Goal: Navigation & Orientation: Locate item on page

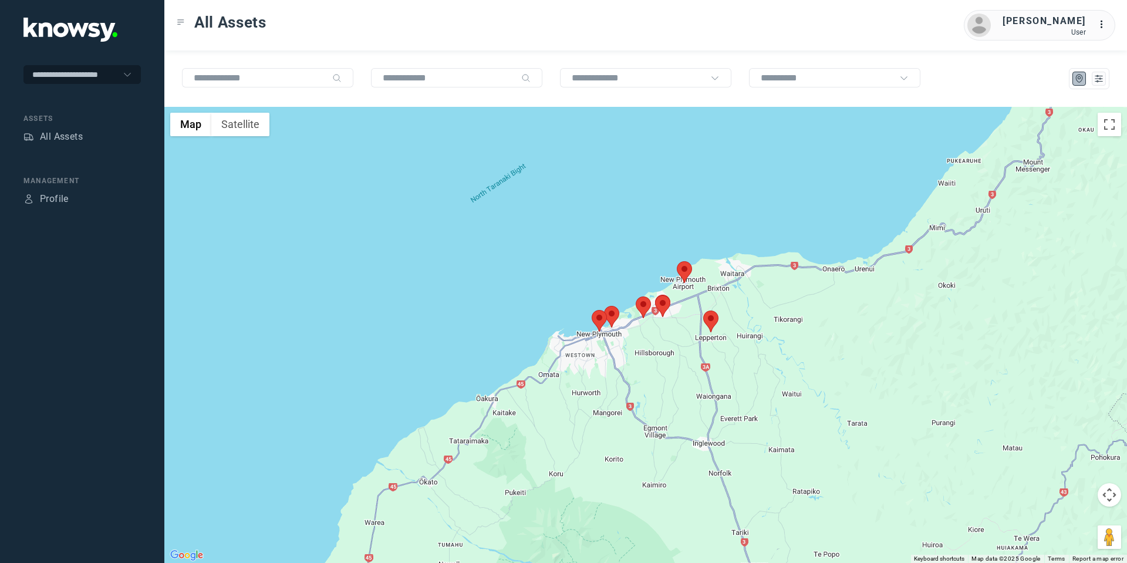
click at [592, 310] on area at bounding box center [592, 310] width 0 height 0
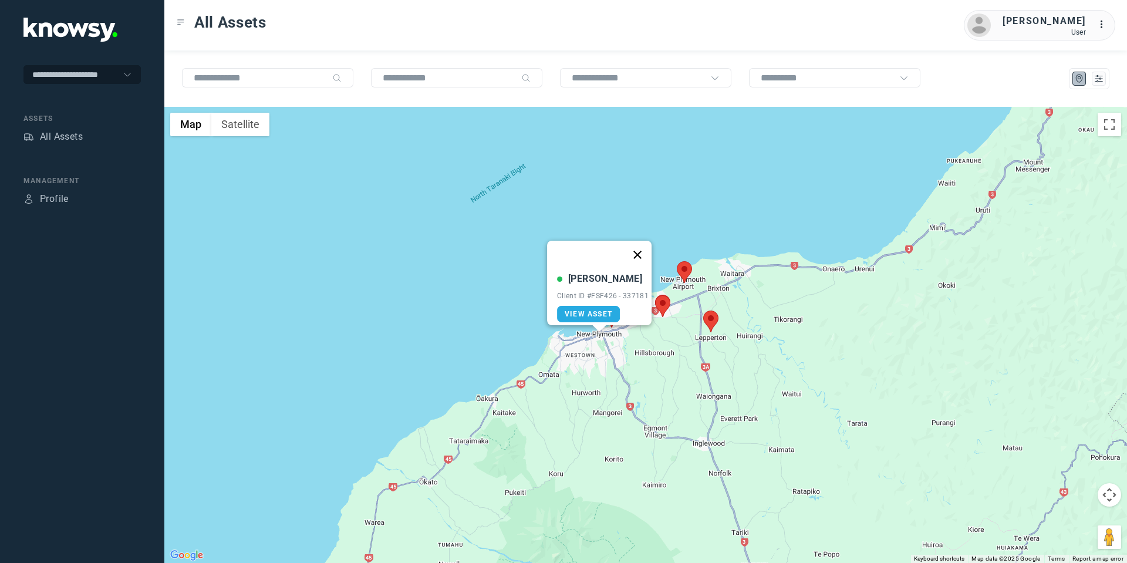
click at [646, 244] on button "Close" at bounding box center [637, 255] width 28 height 28
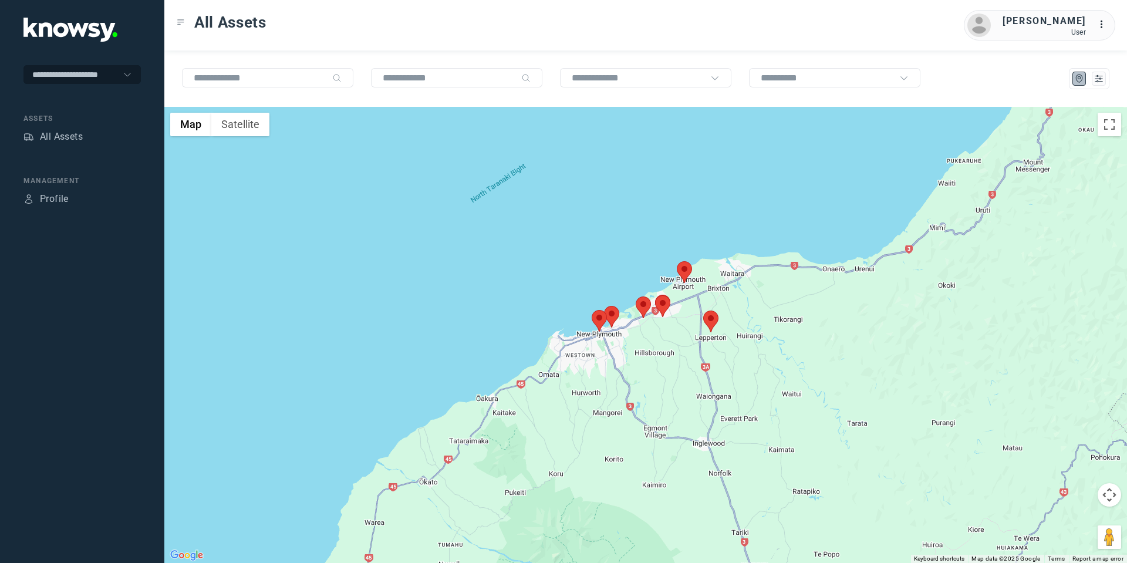
click at [604, 306] on area at bounding box center [604, 306] width 0 height 0
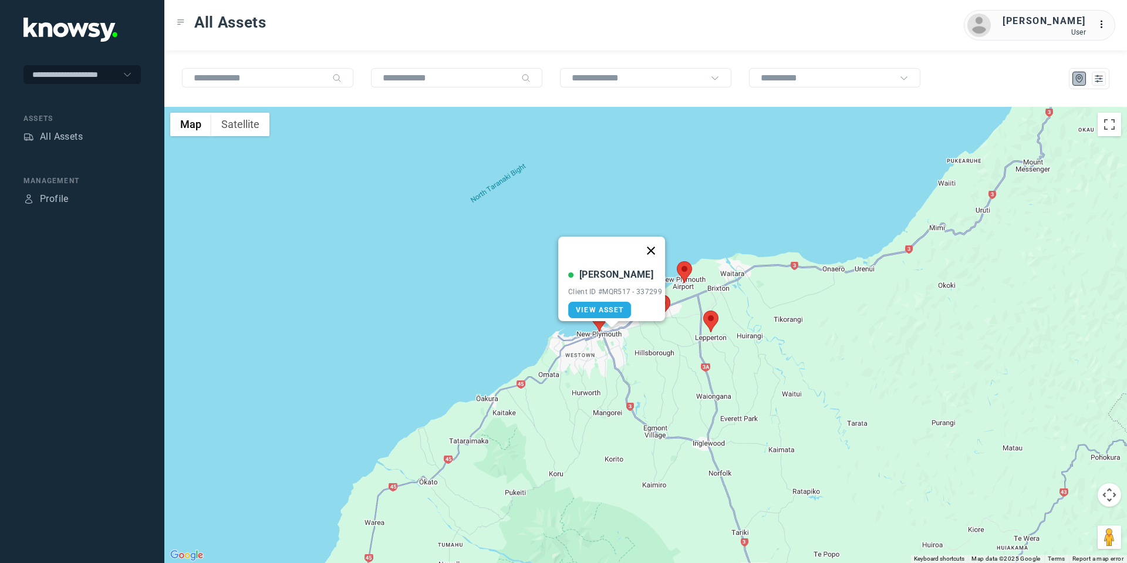
click at [655, 242] on button "Close" at bounding box center [651, 250] width 28 height 28
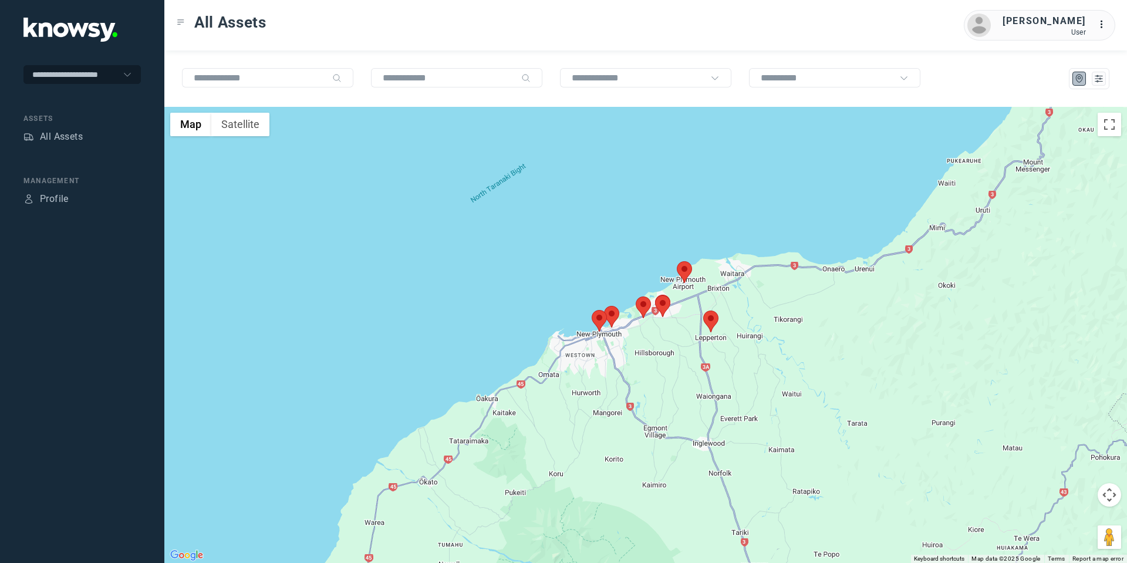
click at [636, 296] on area at bounding box center [636, 296] width 0 height 0
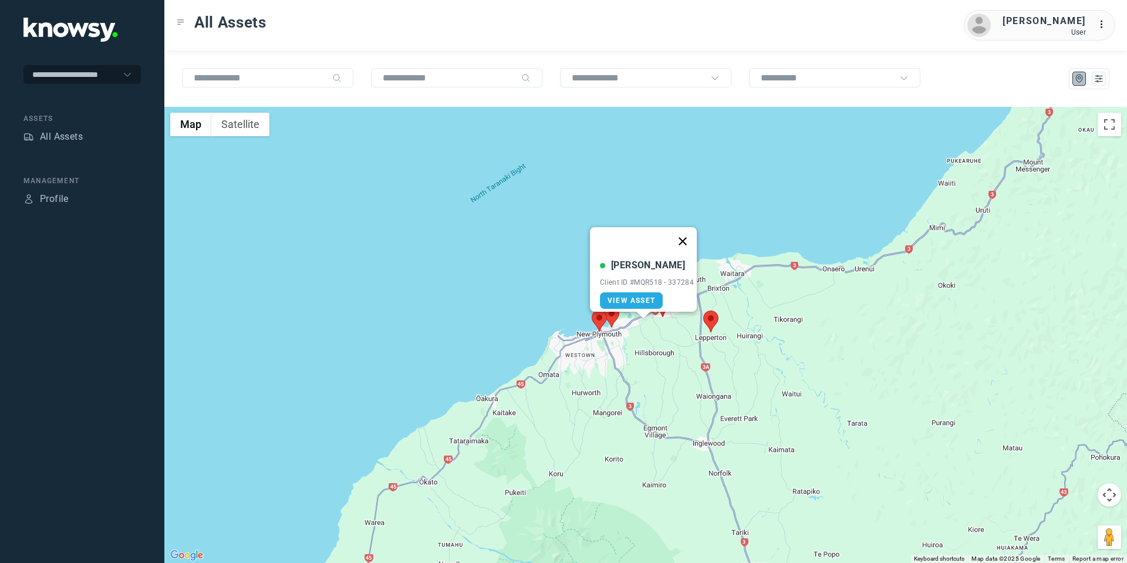
click at [689, 231] on button "Close" at bounding box center [682, 241] width 28 height 28
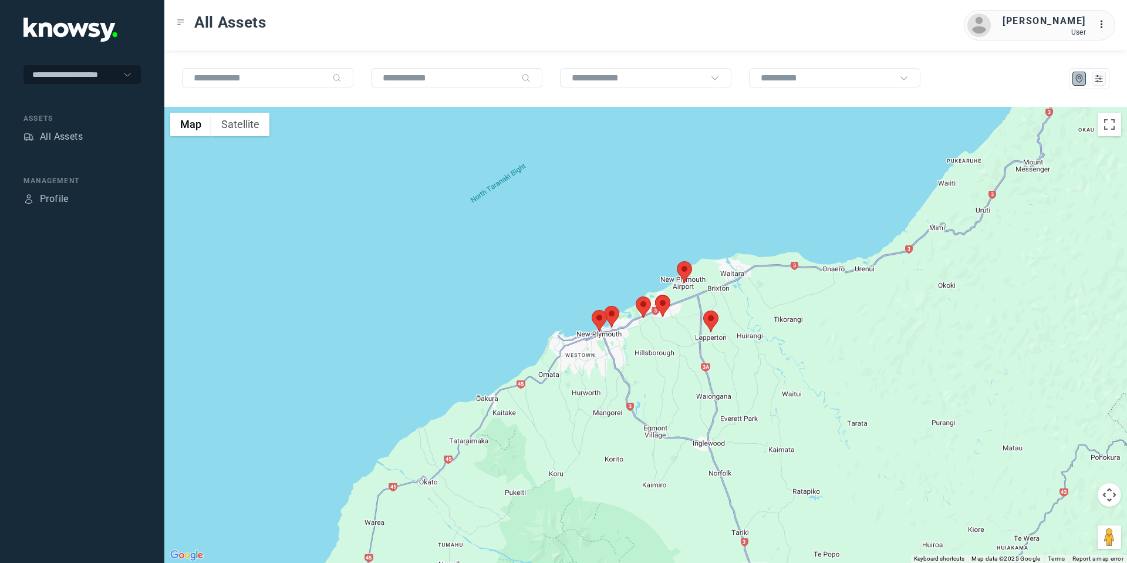
click at [655, 295] on area at bounding box center [655, 295] width 0 height 0
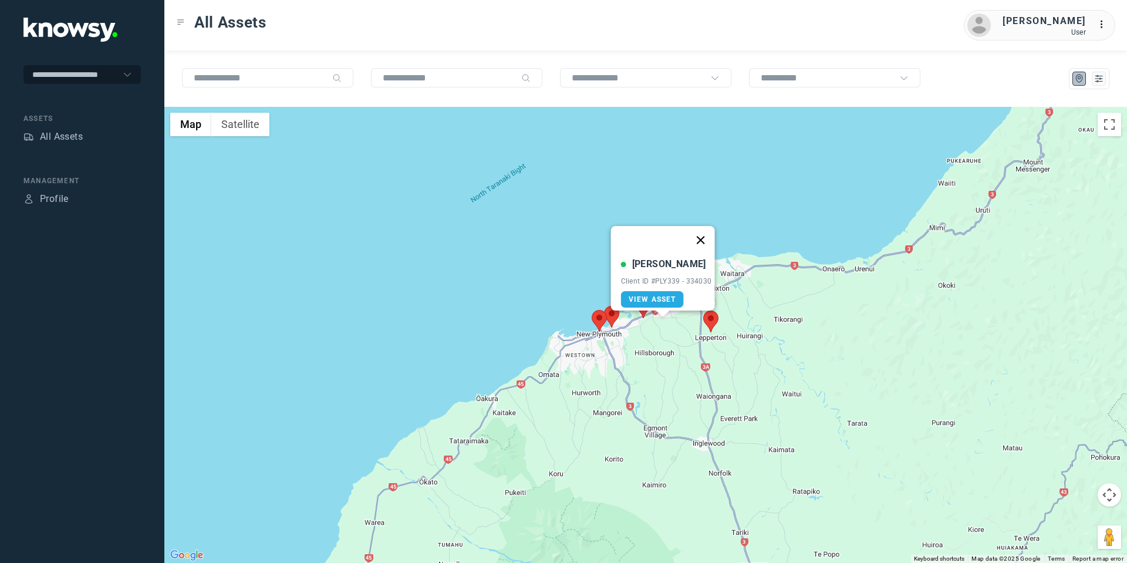
click at [703, 231] on button "Close" at bounding box center [700, 240] width 28 height 28
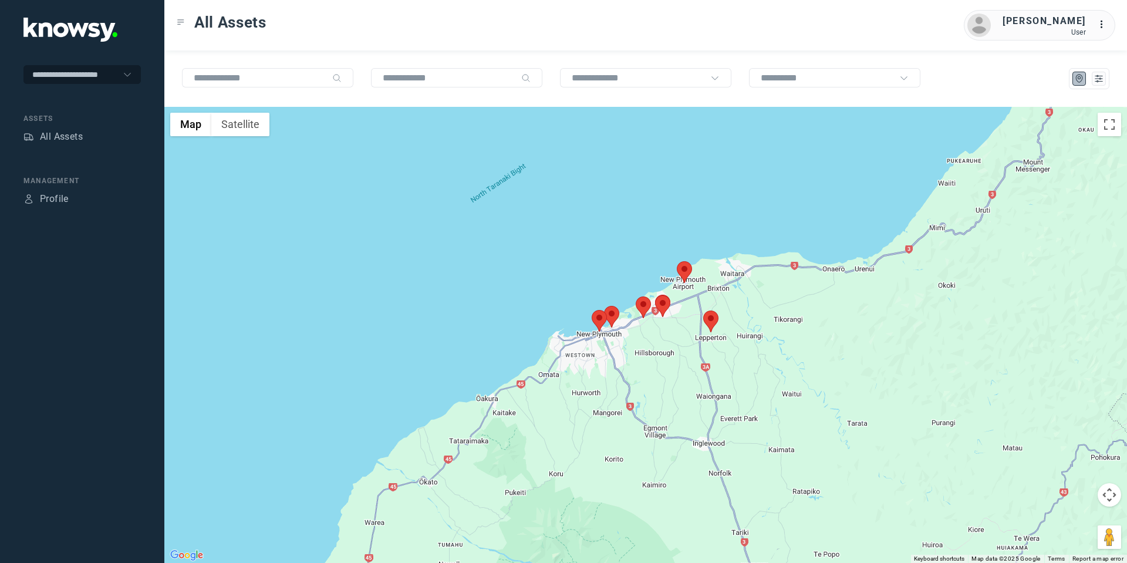
click at [636, 296] on area at bounding box center [636, 296] width 0 height 0
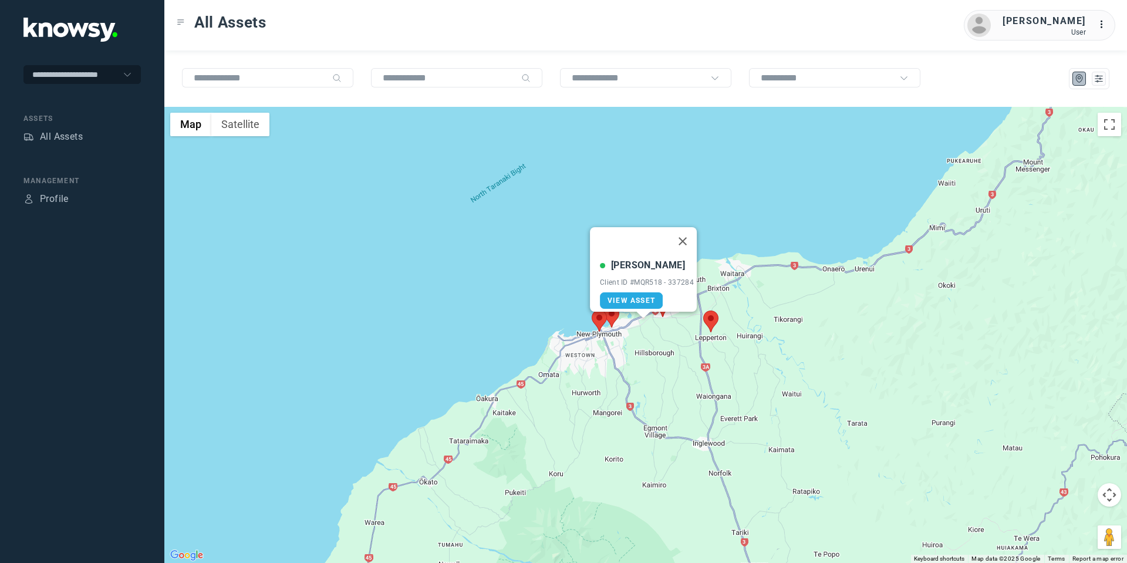
click at [619, 319] on img at bounding box center [611, 317] width 15 height 22
drag, startPoint x: 618, startPoint y: 319, endPoint x: 610, endPoint y: 317, distance: 8.3
click at [614, 317] on div at bounding box center [611, 317] width 15 height 22
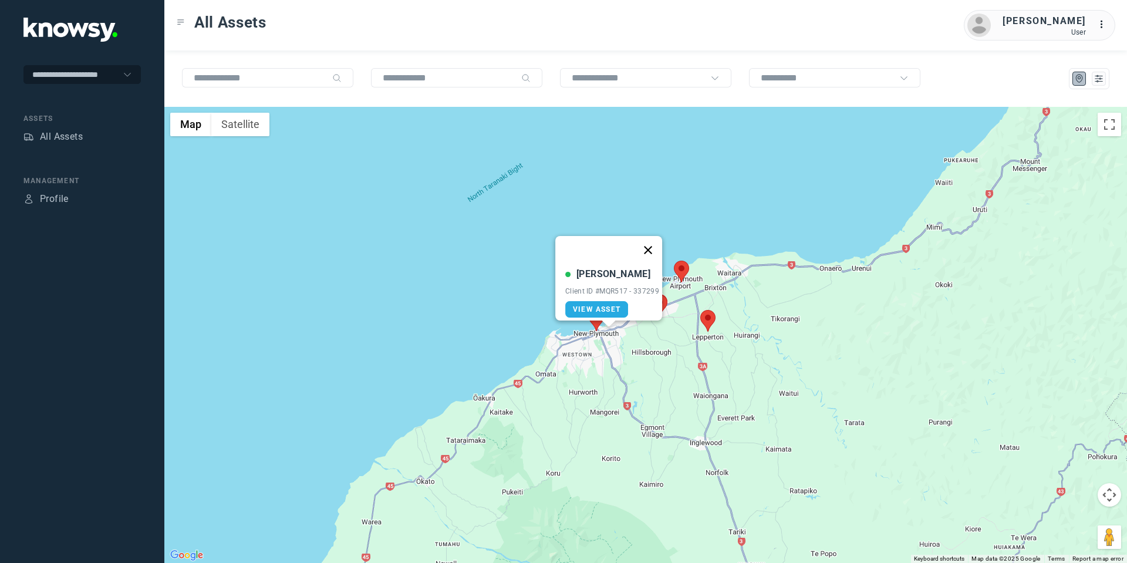
click at [647, 242] on button "Close" at bounding box center [648, 250] width 28 height 28
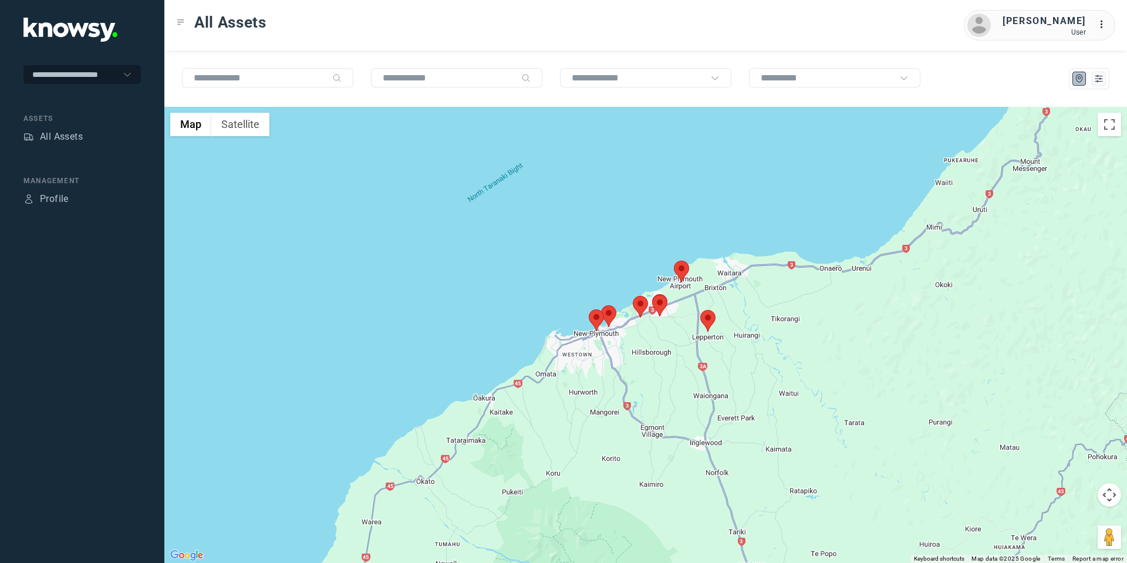
click at [700, 310] on area at bounding box center [700, 310] width 0 height 0
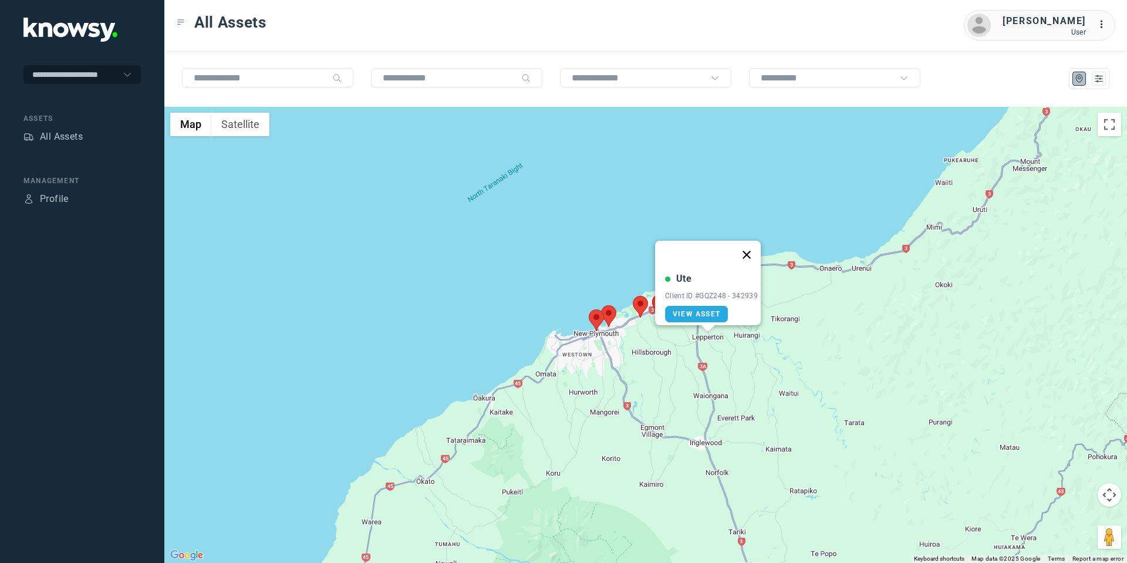
click at [756, 244] on button "Close" at bounding box center [746, 255] width 28 height 28
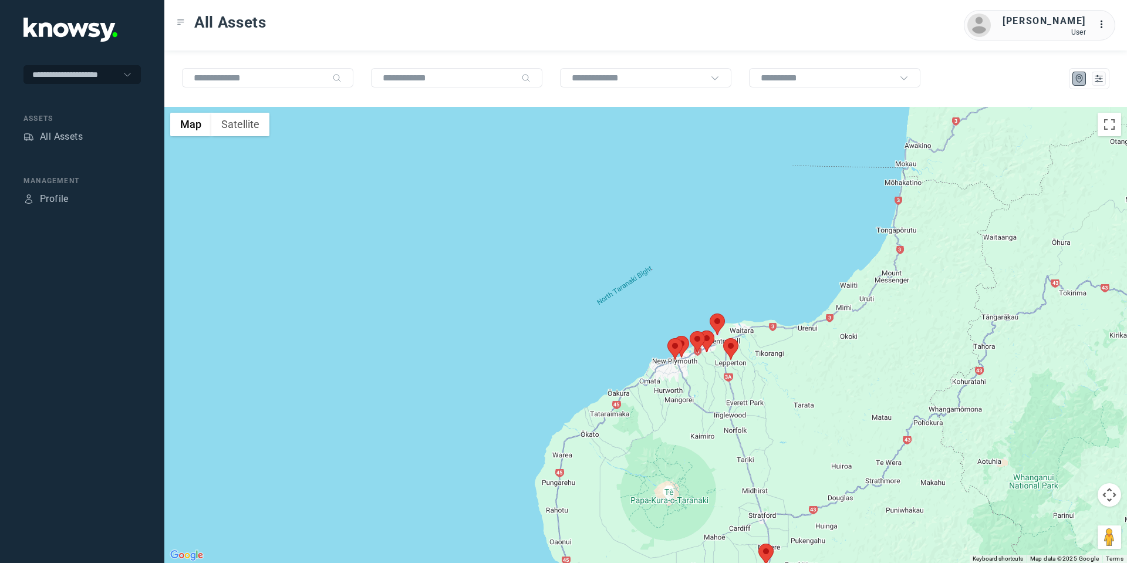
click at [758, 543] on area at bounding box center [758, 543] width 0 height 0
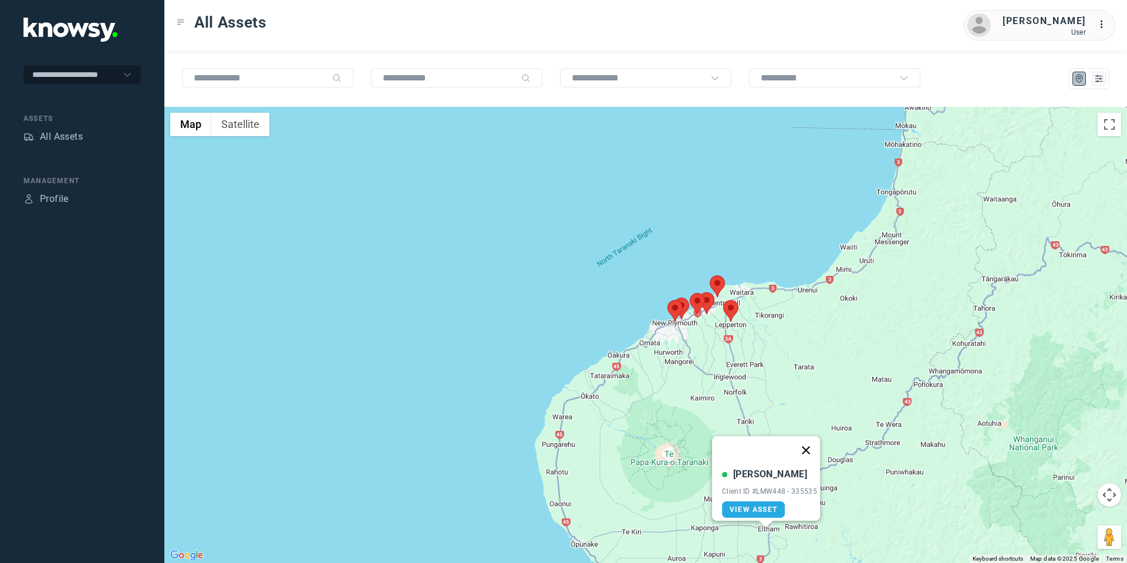
click at [812, 441] on button "Close" at bounding box center [806, 450] width 28 height 28
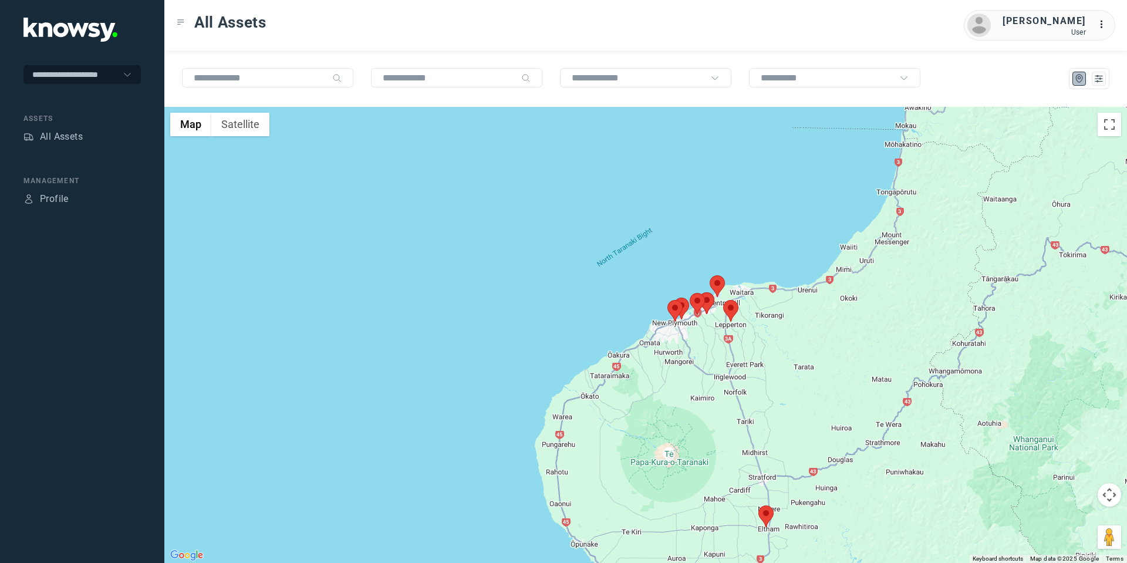
click at [1111, 499] on button "Map camera controls" at bounding box center [1108, 494] width 23 height 23
click at [1059, 519] on button "Move down" at bounding box center [1050, 523] width 23 height 23
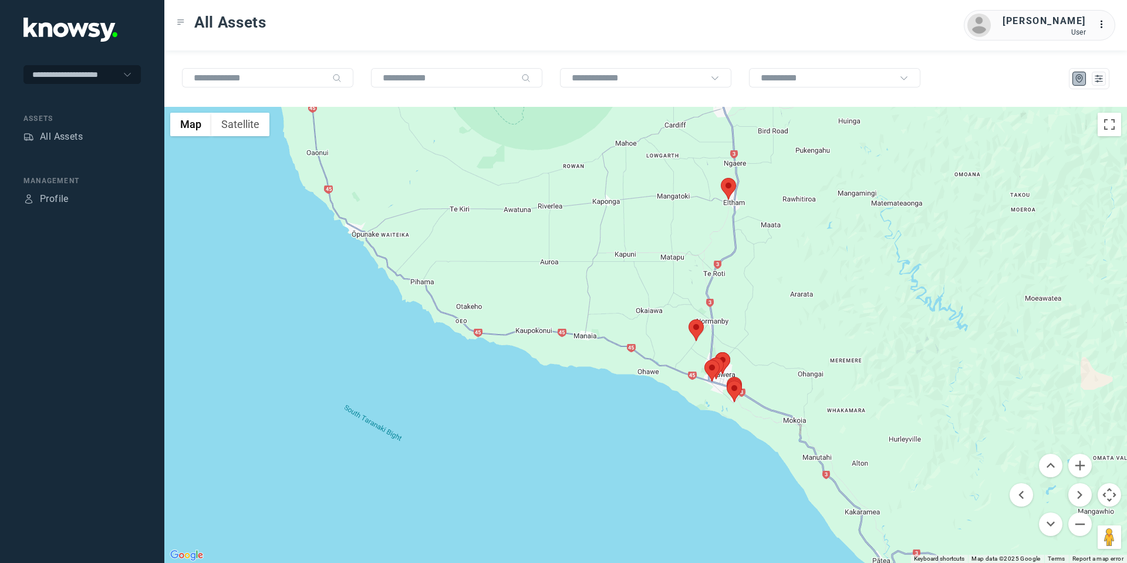
click at [688, 319] on area at bounding box center [688, 319] width 0 height 0
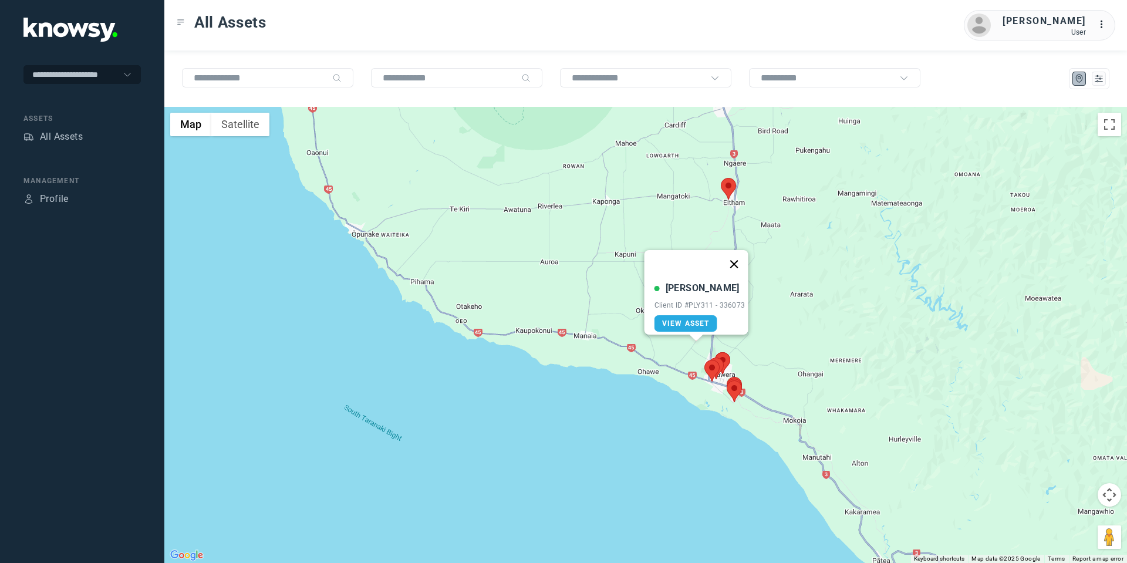
click at [741, 256] on button "Close" at bounding box center [733, 264] width 28 height 28
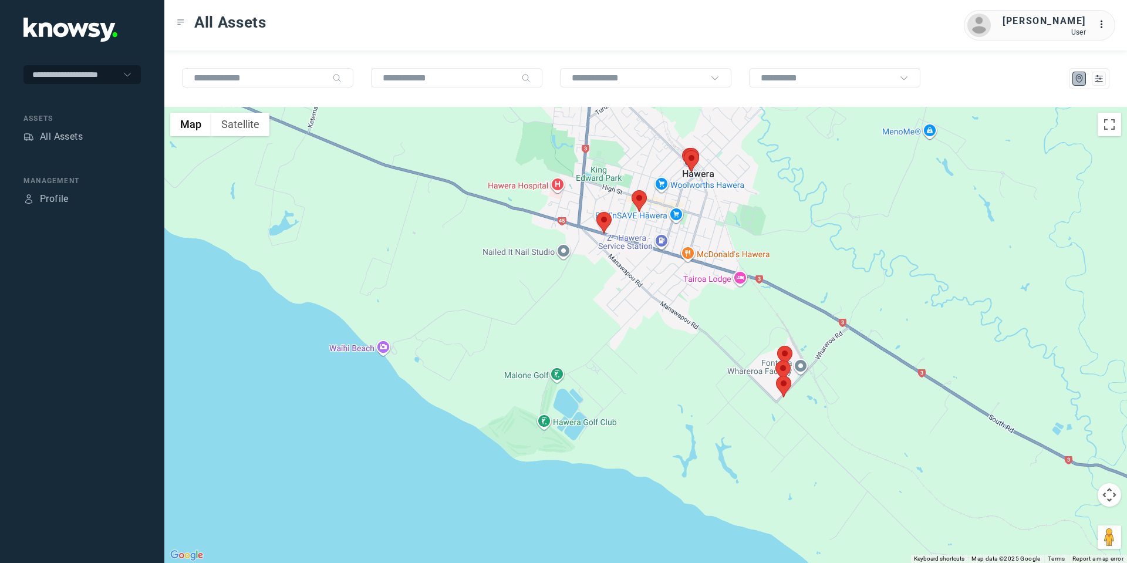
click at [596, 212] on area at bounding box center [596, 212] width 0 height 0
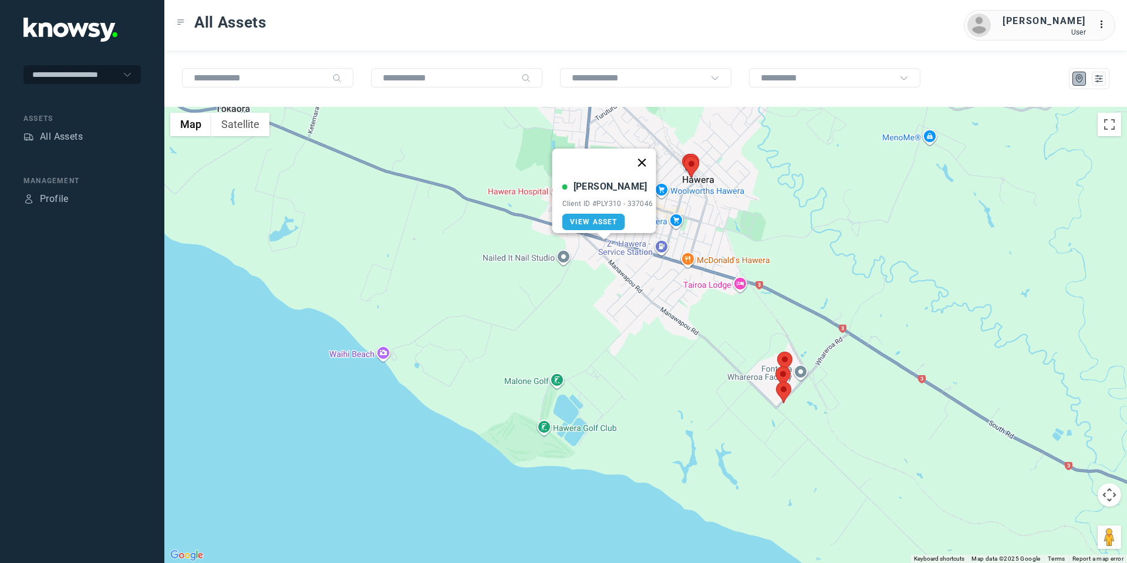
click at [654, 151] on button "Close" at bounding box center [641, 162] width 28 height 28
click at [631, 196] on area at bounding box center [631, 196] width 0 height 0
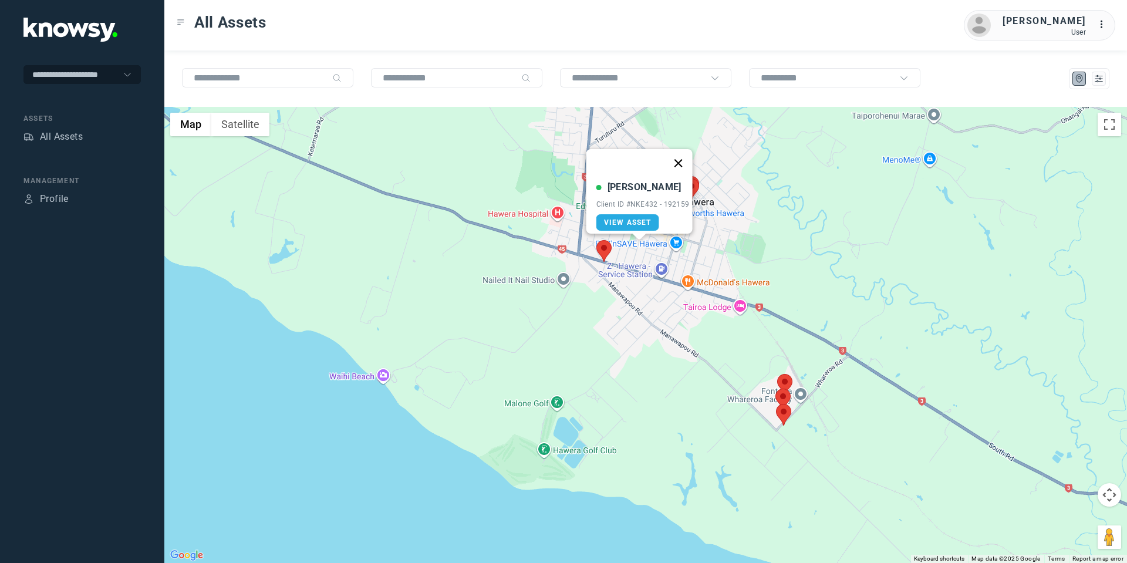
click at [682, 151] on button "Close" at bounding box center [678, 163] width 28 height 28
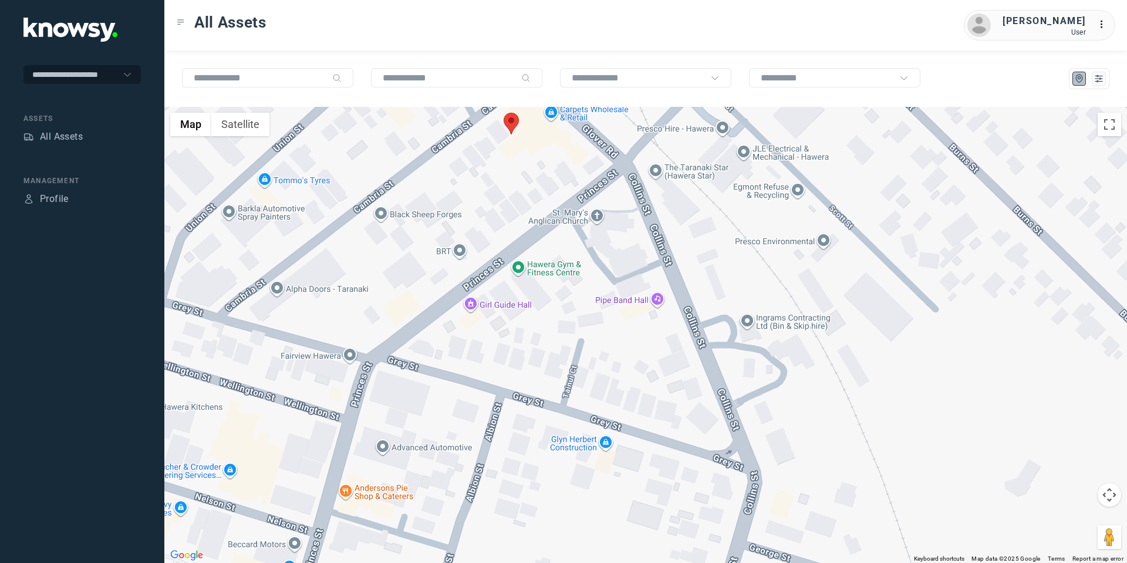
click at [1107, 488] on button "Map camera controls" at bounding box center [1108, 494] width 23 height 23
click at [1046, 458] on button "Move up" at bounding box center [1050, 465] width 23 height 23
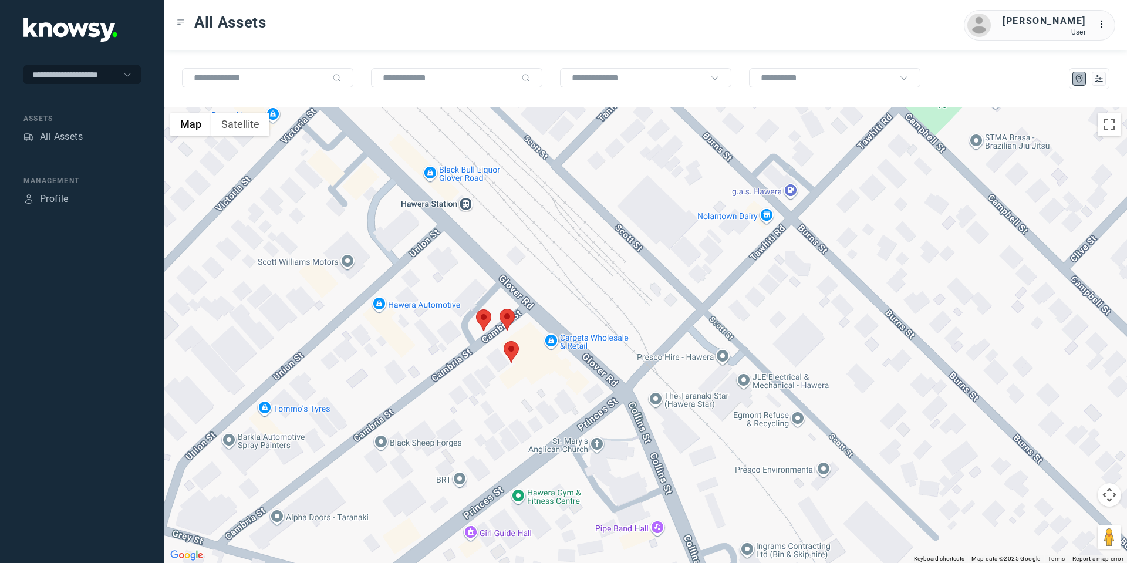
click at [476, 309] on area at bounding box center [476, 309] width 0 height 0
click at [530, 242] on button "Close" at bounding box center [523, 254] width 28 height 28
click at [499, 309] on area at bounding box center [499, 309] width 0 height 0
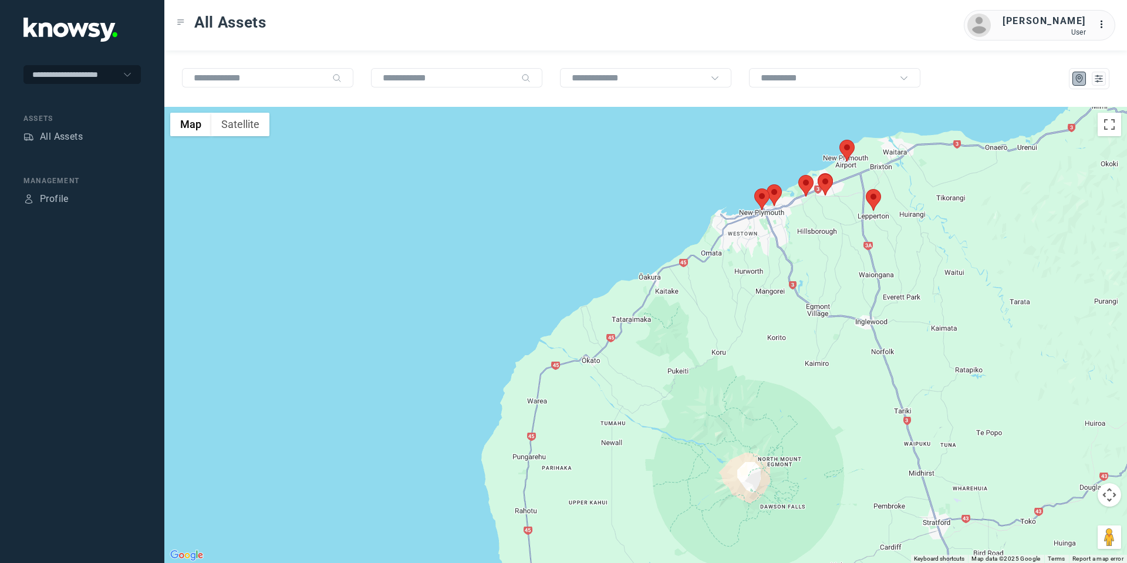
click at [754, 188] on area at bounding box center [754, 188] width 0 height 0
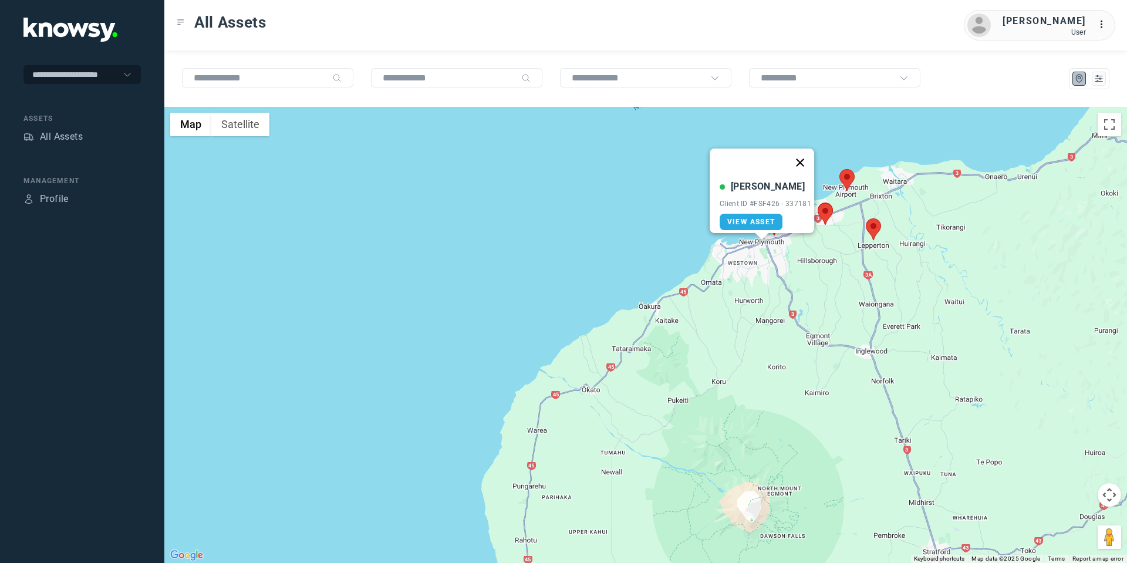
click at [802, 154] on button "Close" at bounding box center [800, 162] width 28 height 28
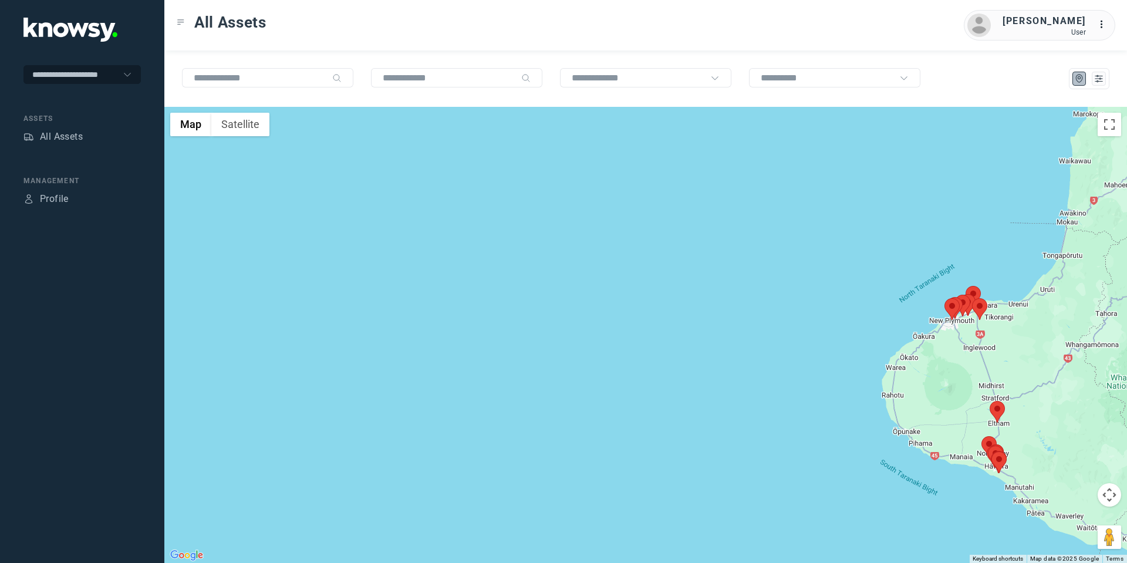
click at [991, 451] on area at bounding box center [991, 451] width 0 height 0
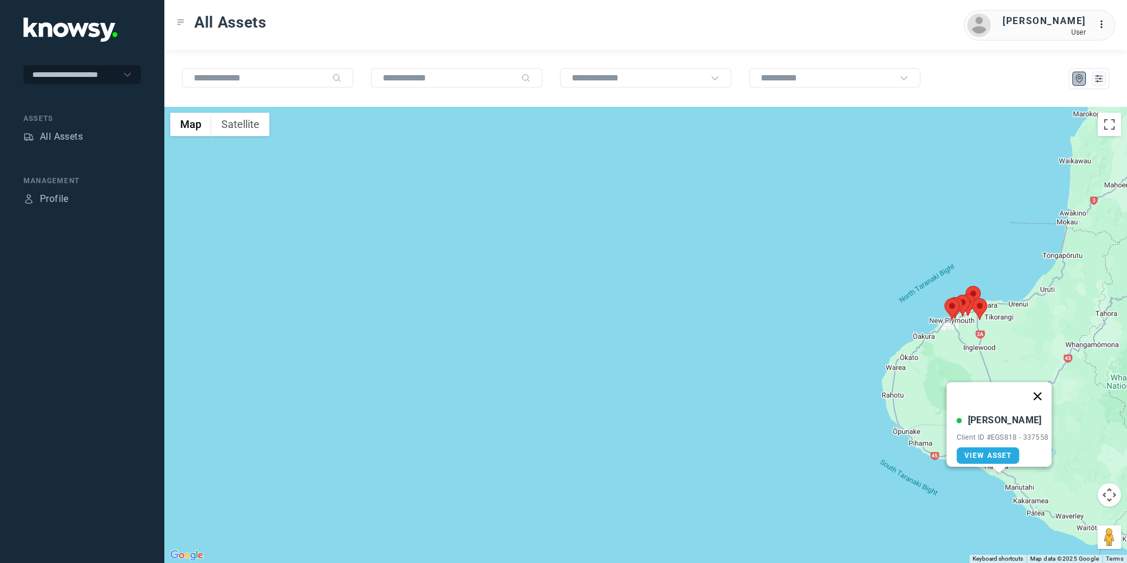
click at [1043, 384] on button "Close" at bounding box center [1037, 396] width 28 height 28
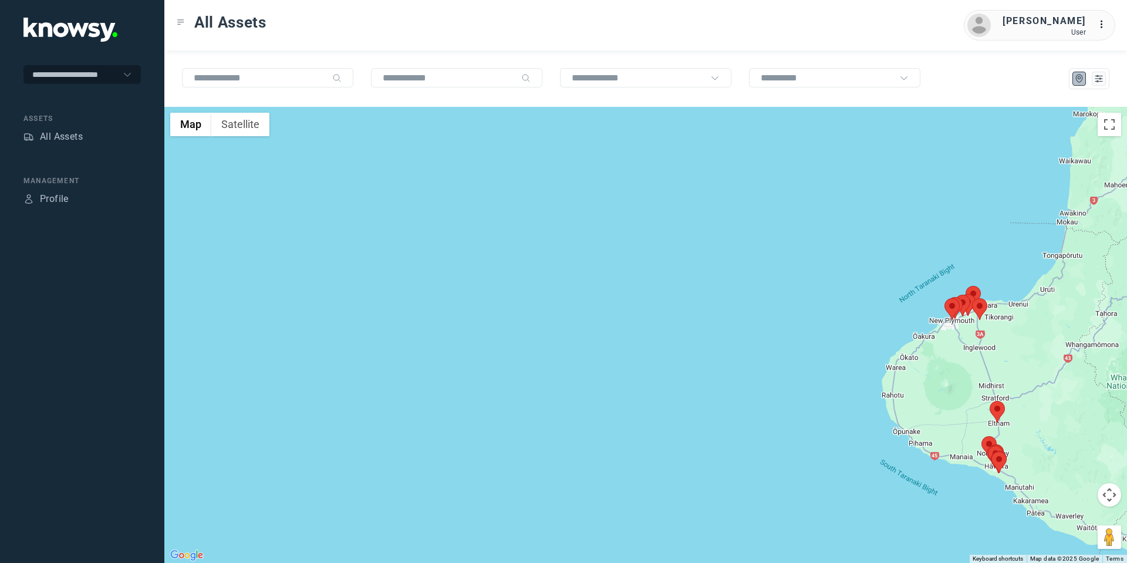
click at [1001, 449] on img at bounding box center [995, 456] width 15 height 22
click at [1098, 494] on button "Map camera controls" at bounding box center [1108, 494] width 23 height 23
click at [1055, 521] on button "Move down" at bounding box center [1050, 523] width 23 height 23
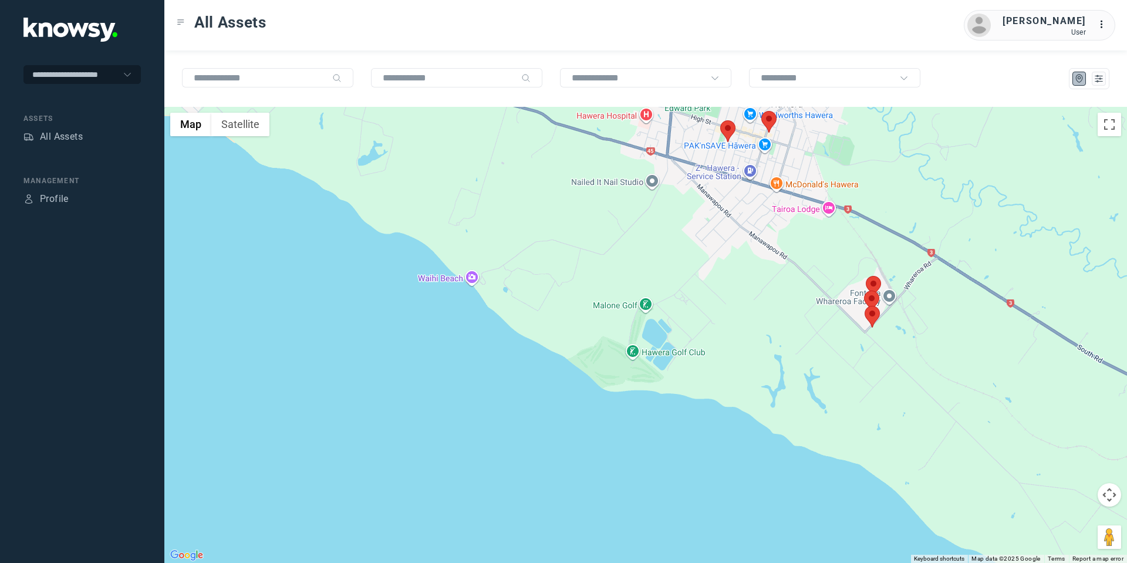
click at [864, 306] on area at bounding box center [864, 306] width 0 height 0
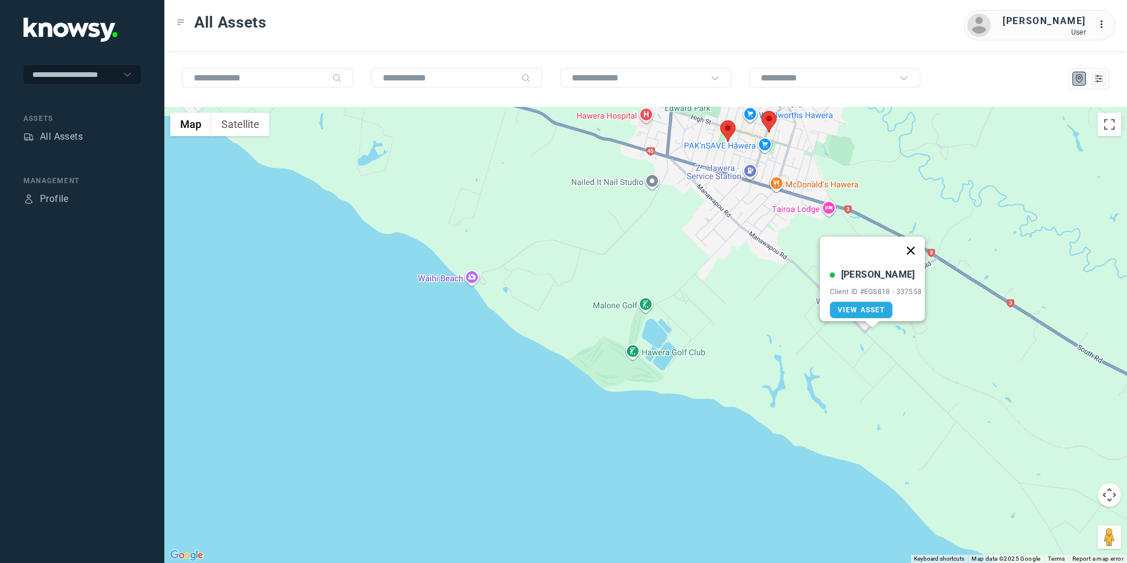
click at [912, 239] on button "Close" at bounding box center [910, 250] width 28 height 28
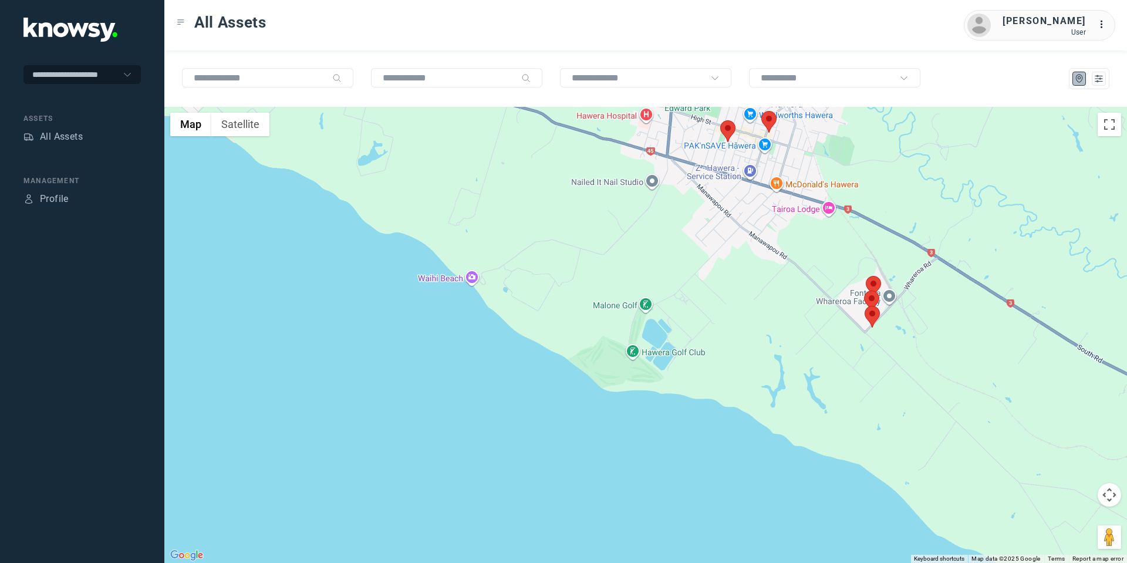
click at [864, 290] on area at bounding box center [864, 290] width 0 height 0
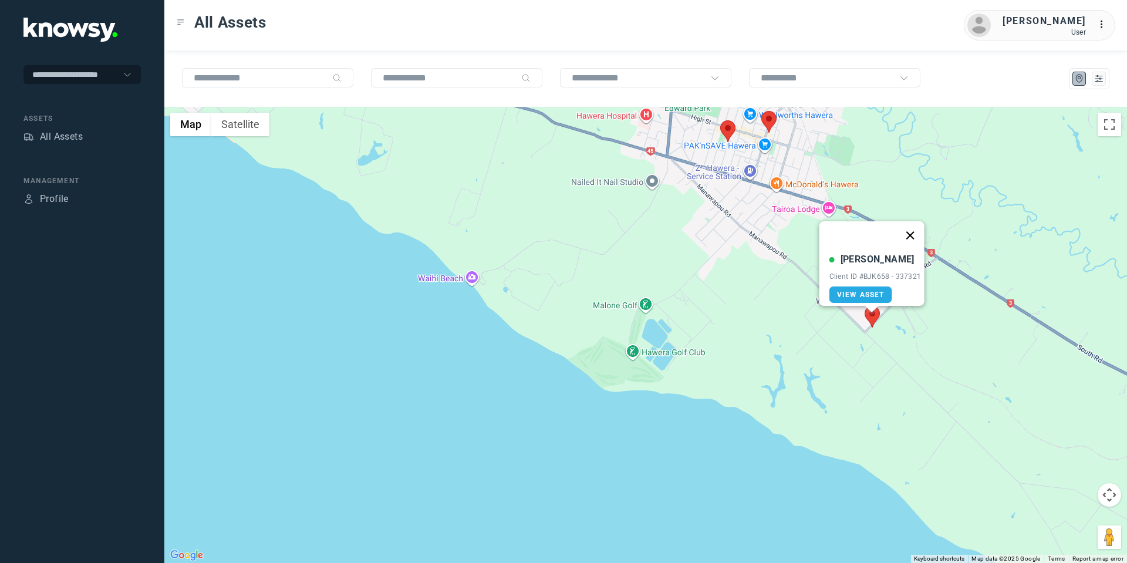
click at [917, 228] on button "Close" at bounding box center [909, 235] width 28 height 28
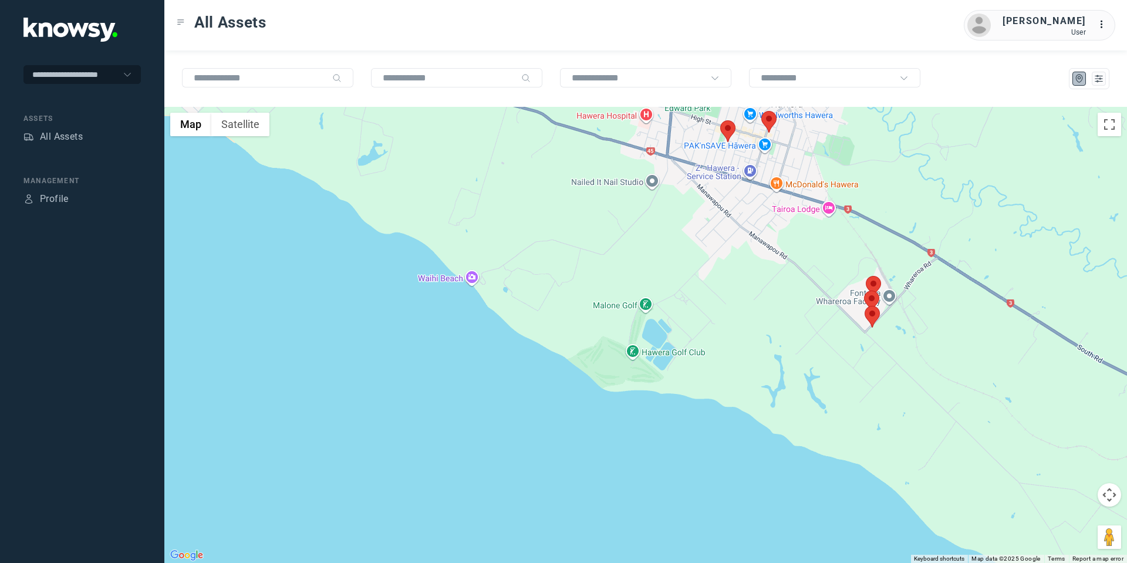
click at [866, 276] on area at bounding box center [866, 276] width 0 height 0
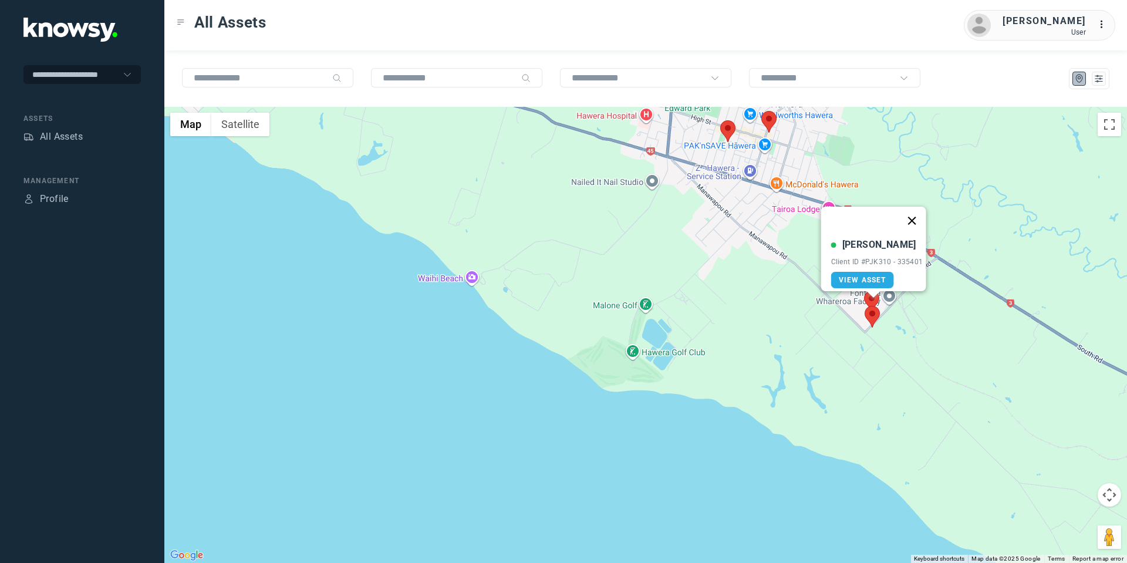
click at [918, 216] on button "Close" at bounding box center [911, 221] width 28 height 28
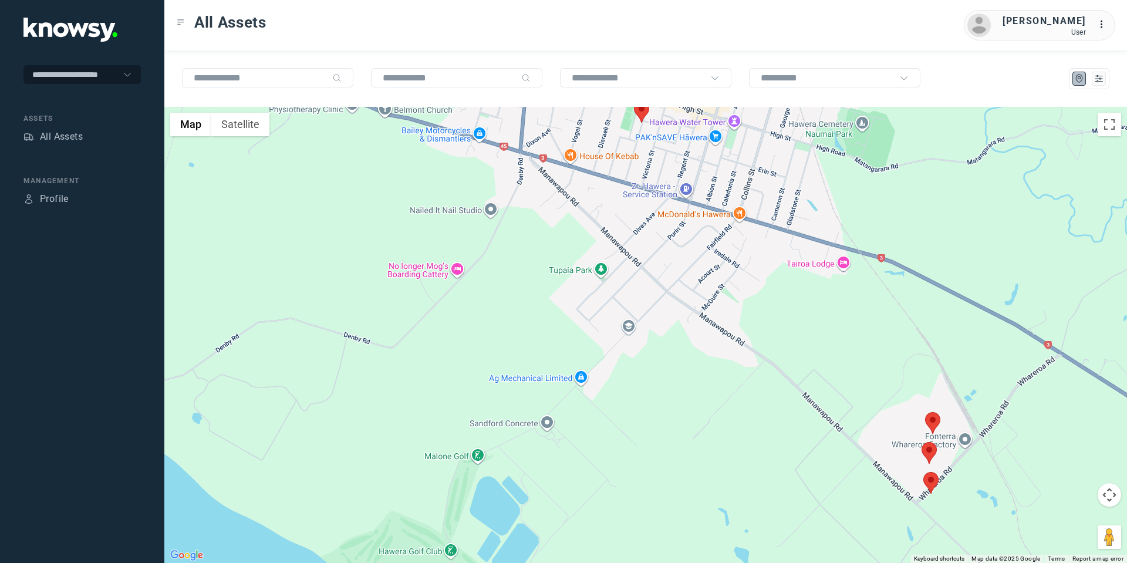
click at [634, 101] on area at bounding box center [634, 101] width 0 height 0
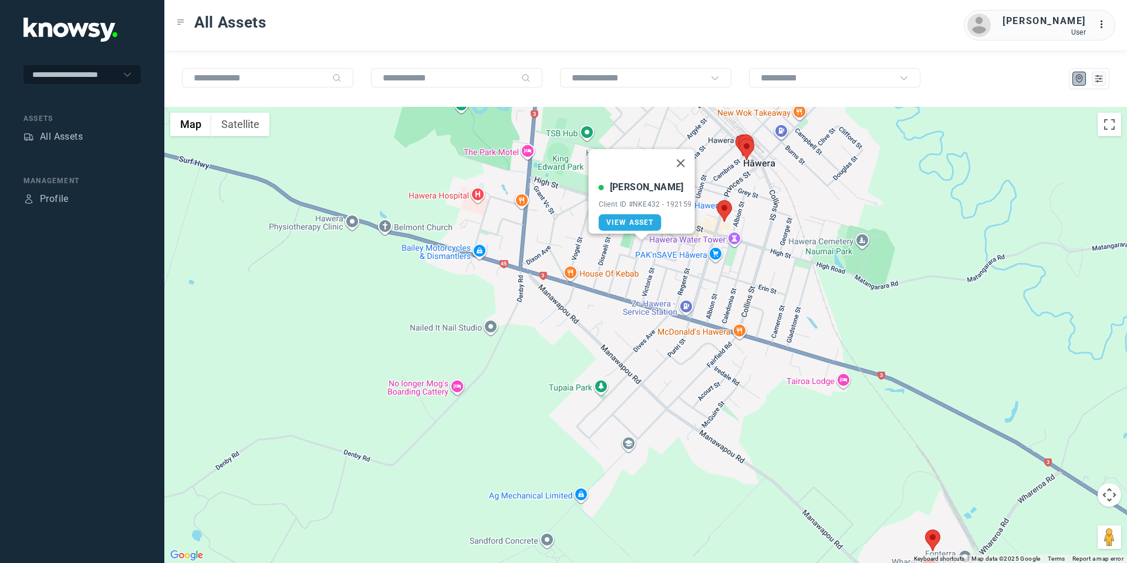
click at [717, 200] on area at bounding box center [717, 200] width 0 height 0
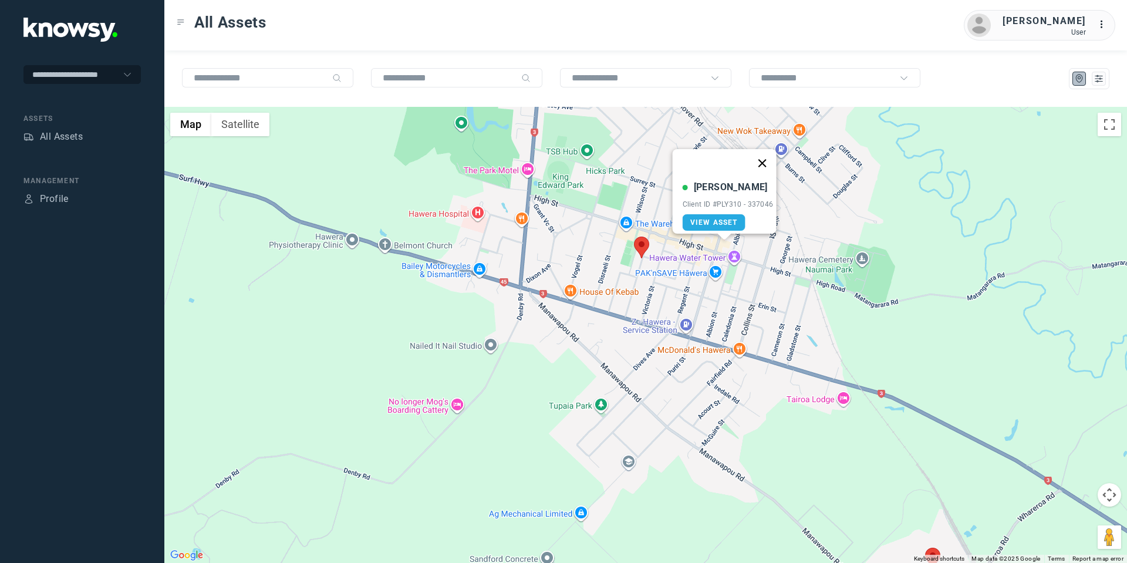
click at [765, 154] on button "Close" at bounding box center [762, 163] width 28 height 28
